Goal: Information Seeking & Learning: Learn about a topic

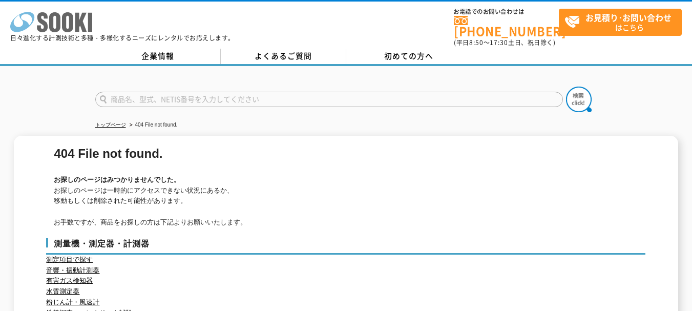
click at [68, 31] on icon at bounding box center [67, 22] width 11 height 20
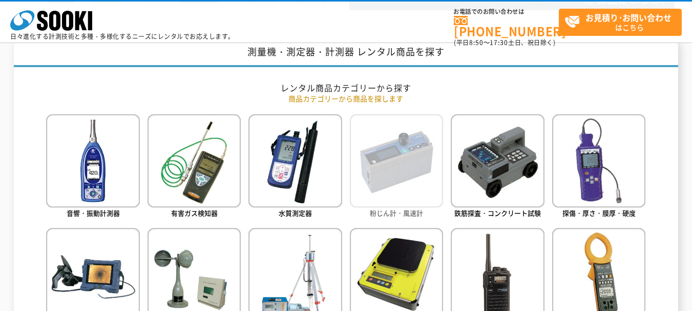
scroll to position [410, 0]
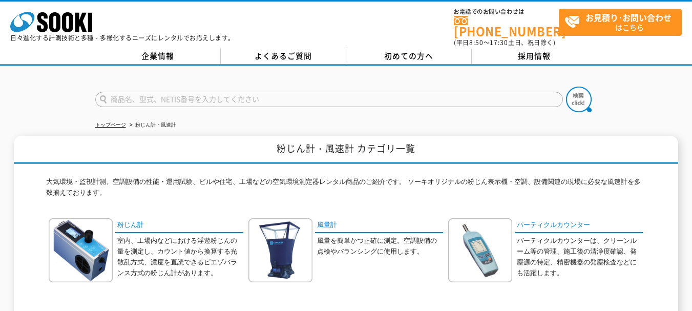
click at [211, 96] on input "text" at bounding box center [328, 99] width 467 height 15
type input "Ph"
click at [569, 94] on img at bounding box center [579, 100] width 26 height 26
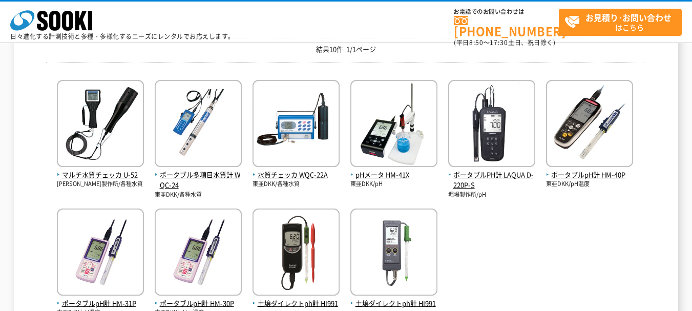
scroll to position [205, 0]
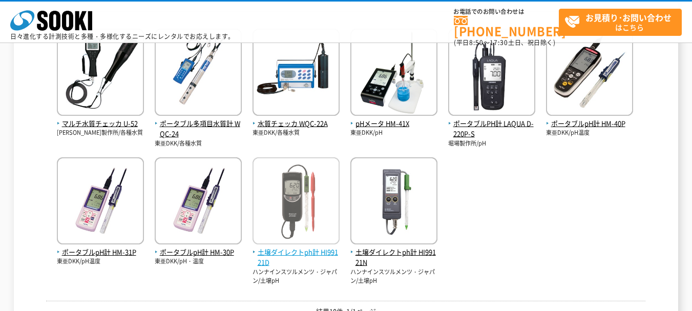
click at [291, 251] on span "土壌ダイレクトph計 HI99121D" at bounding box center [295, 257] width 87 height 21
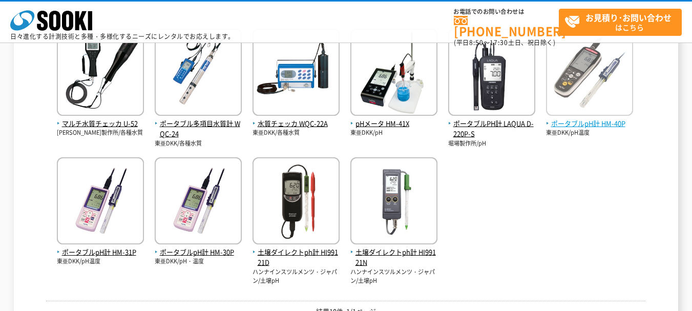
click at [572, 127] on span "ポータブルpH計 HM-40P" at bounding box center [589, 123] width 87 height 11
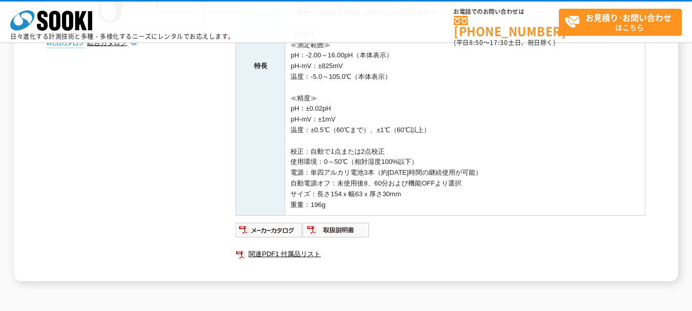
scroll to position [358, 0]
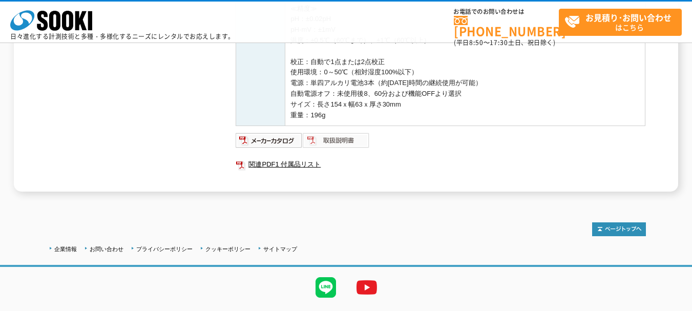
click at [325, 141] on img at bounding box center [336, 140] width 67 height 16
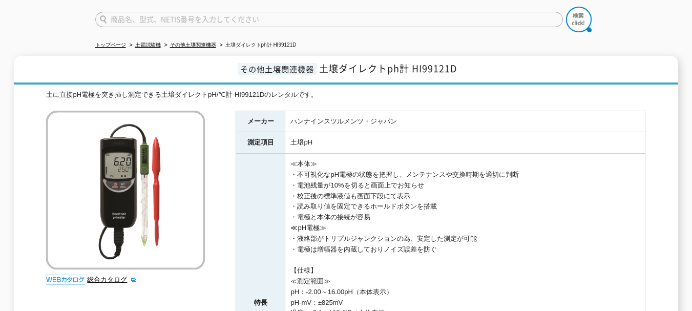
scroll to position [0, 0]
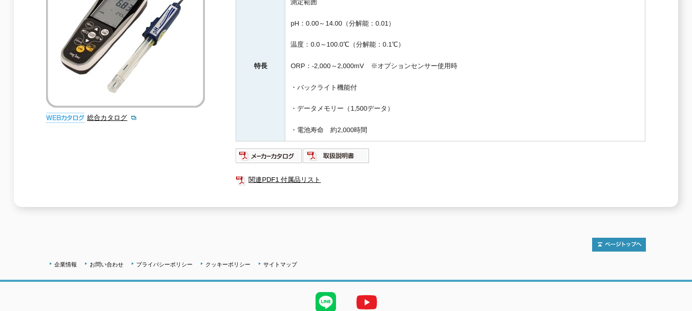
scroll to position [256, 0]
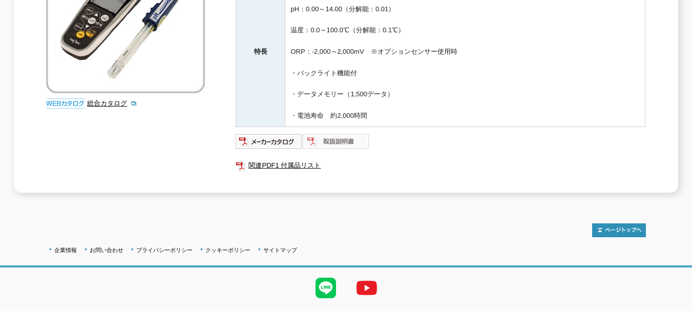
click at [356, 134] on img at bounding box center [336, 141] width 67 height 16
